Goal: Information Seeking & Learning: Compare options

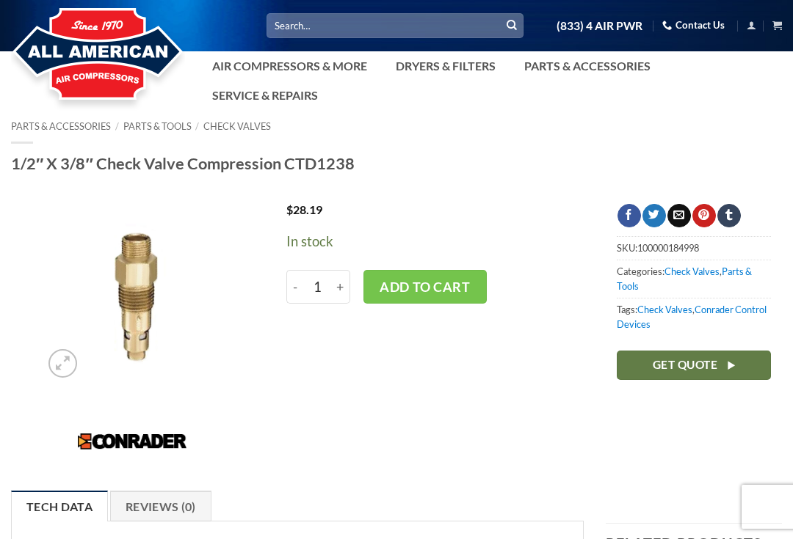
click at [57, 363] on icon "Zoom" at bounding box center [63, 363] width 14 height 16
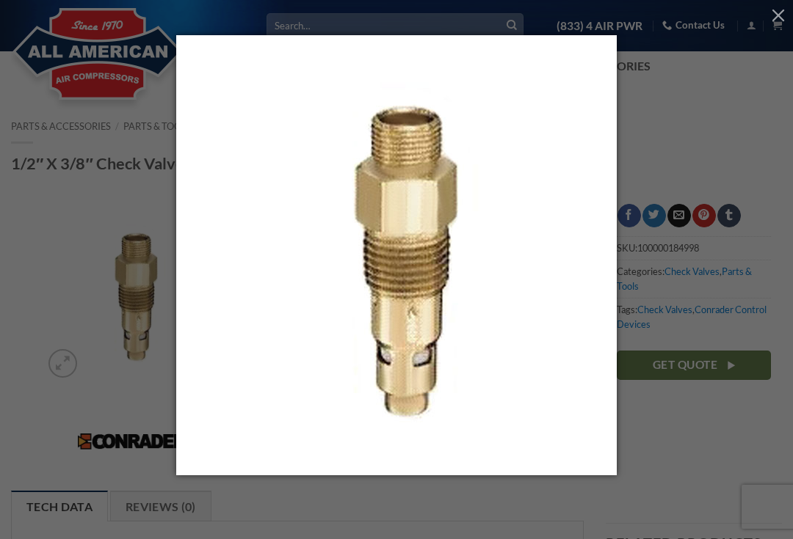
click at [53, 327] on div at bounding box center [396, 269] width 793 height 539
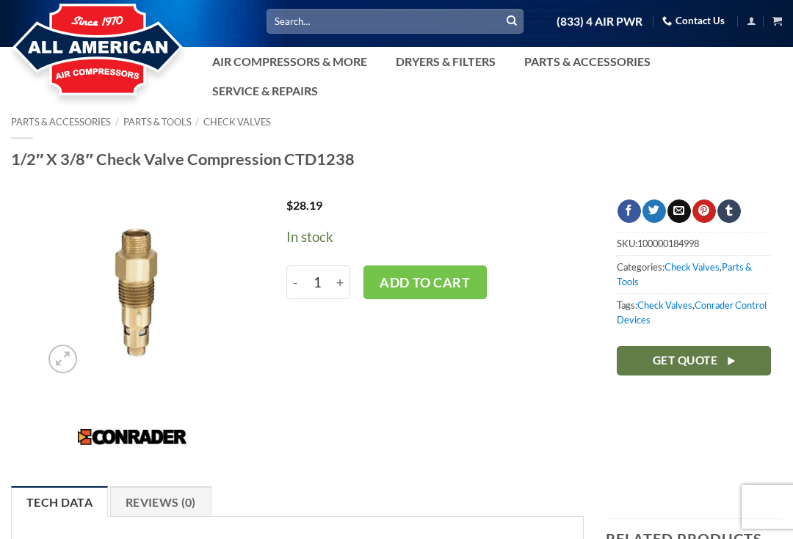
scroll to position [7, 0]
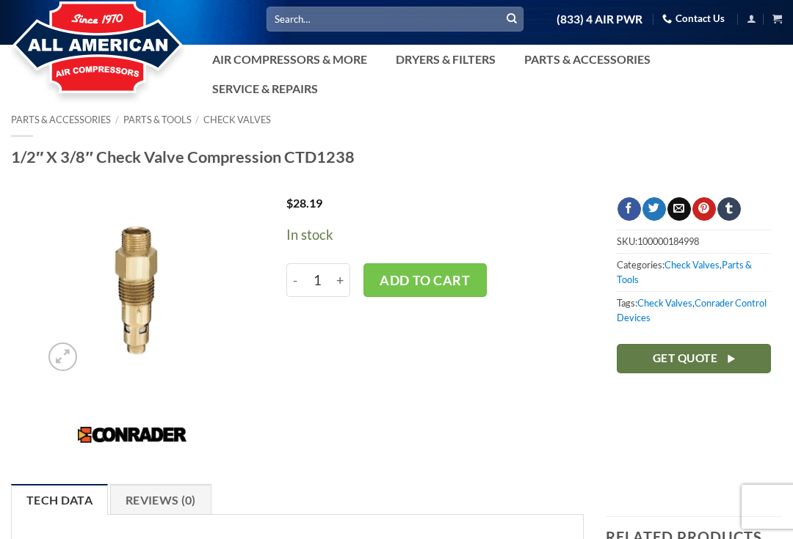
click at [715, 266] on link "Check Valves" at bounding box center [691, 265] width 55 height 12
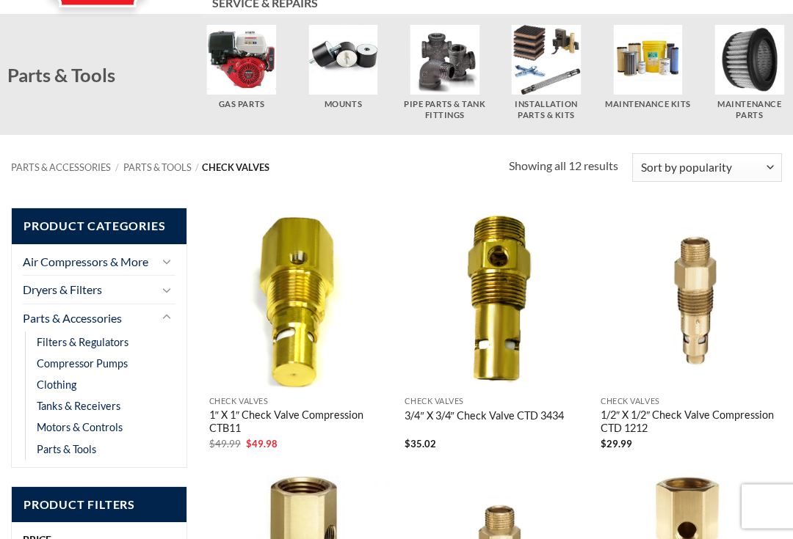
scroll to position [80, 0]
